Goal: Task Accomplishment & Management: Manage account settings

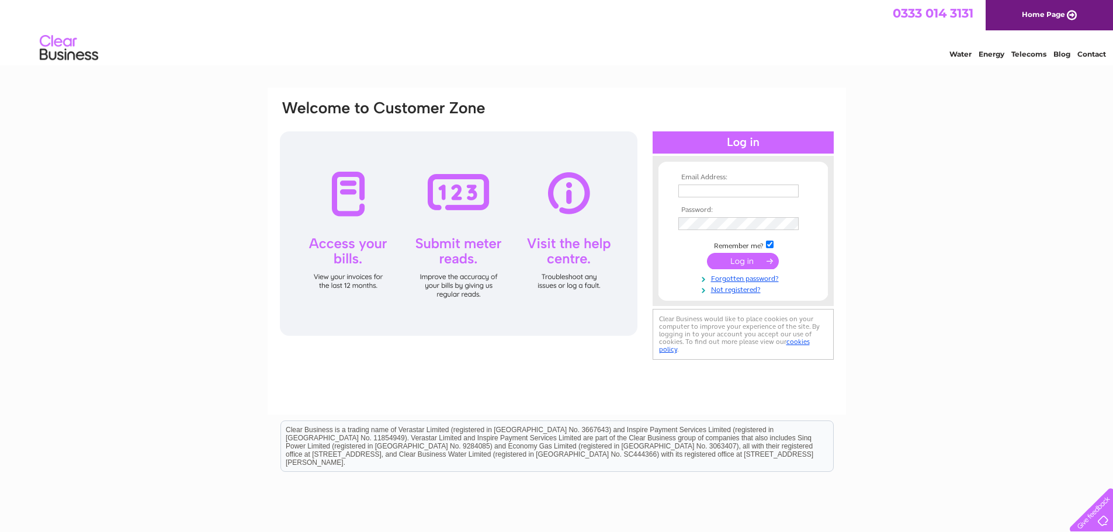
type input "[EMAIL_ADDRESS][DOMAIN_NAME]"
click at [746, 261] on input "submit" at bounding box center [743, 261] width 72 height 16
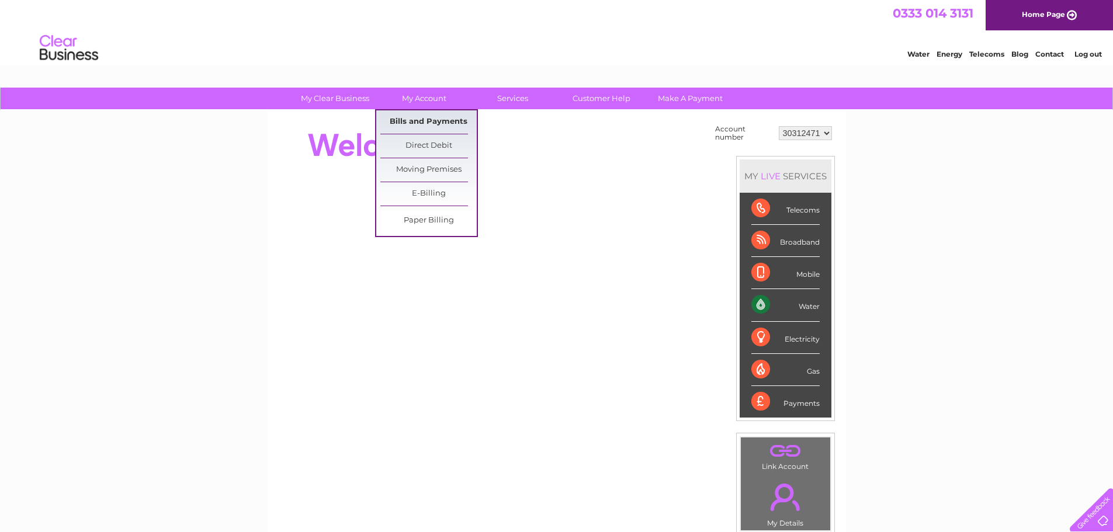
click at [428, 119] on link "Bills and Payments" at bounding box center [428, 121] width 96 height 23
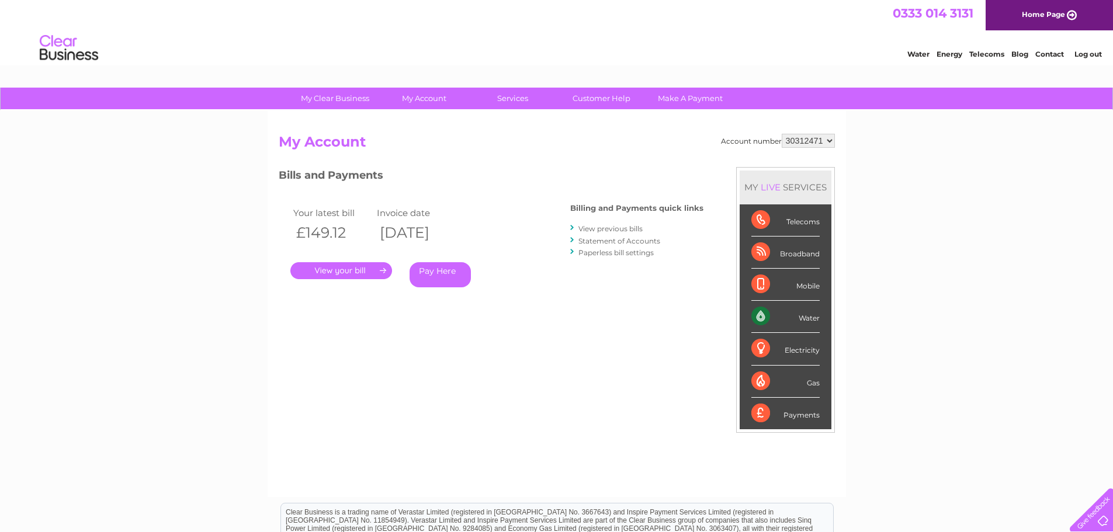
click at [370, 268] on link "." at bounding box center [341, 270] width 102 height 17
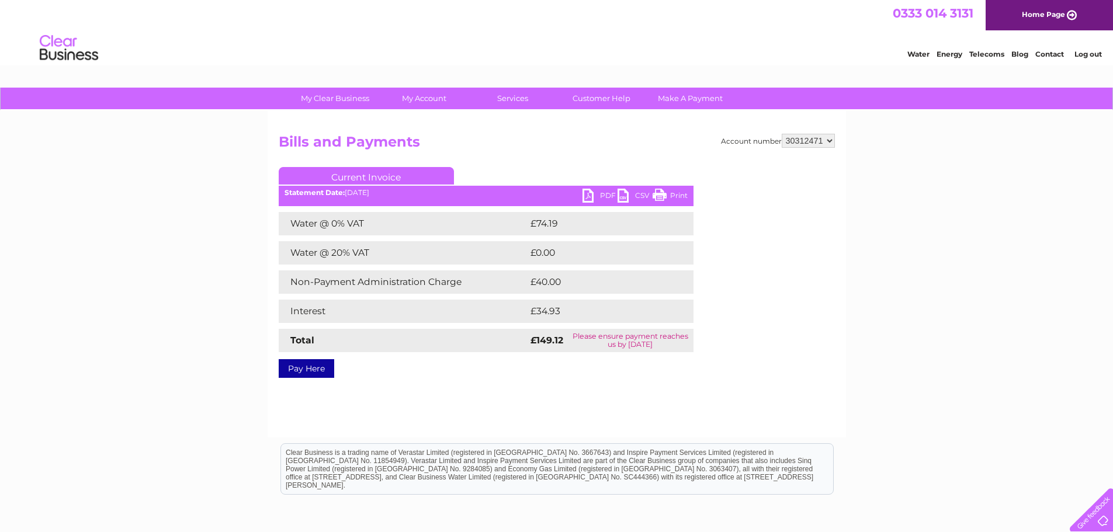
click at [606, 192] on link "PDF" at bounding box center [599, 197] width 35 height 17
click at [1092, 55] on link "Log out" at bounding box center [1087, 54] width 27 height 9
